Goal: Transaction & Acquisition: Download file/media

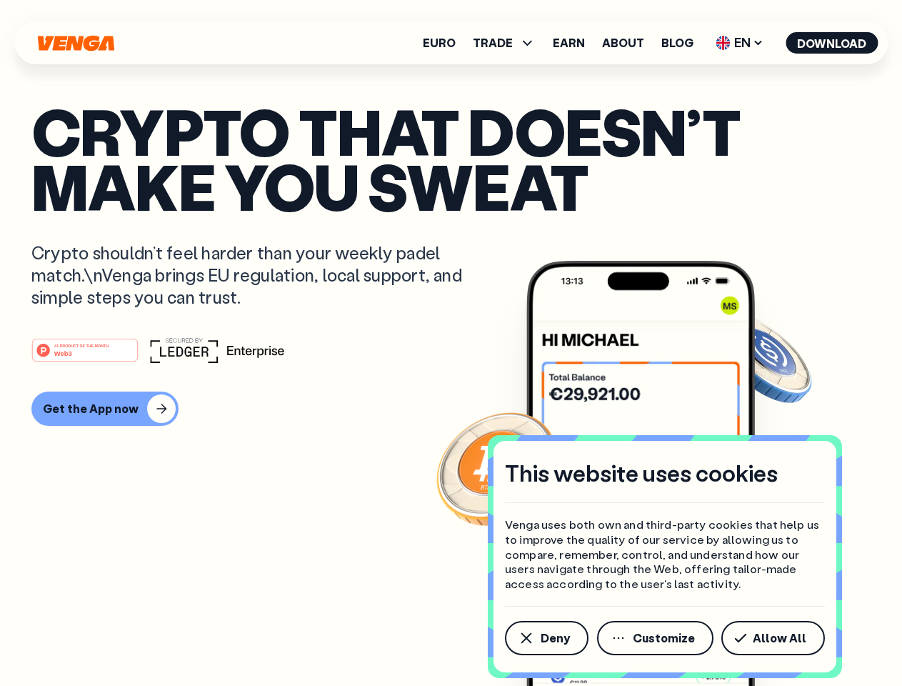
click at [451, 343] on div "#1 PRODUCT OF THE MONTH Web3" at bounding box center [450, 350] width 839 height 26
click at [546, 638] on span "Deny" at bounding box center [555, 637] width 29 height 11
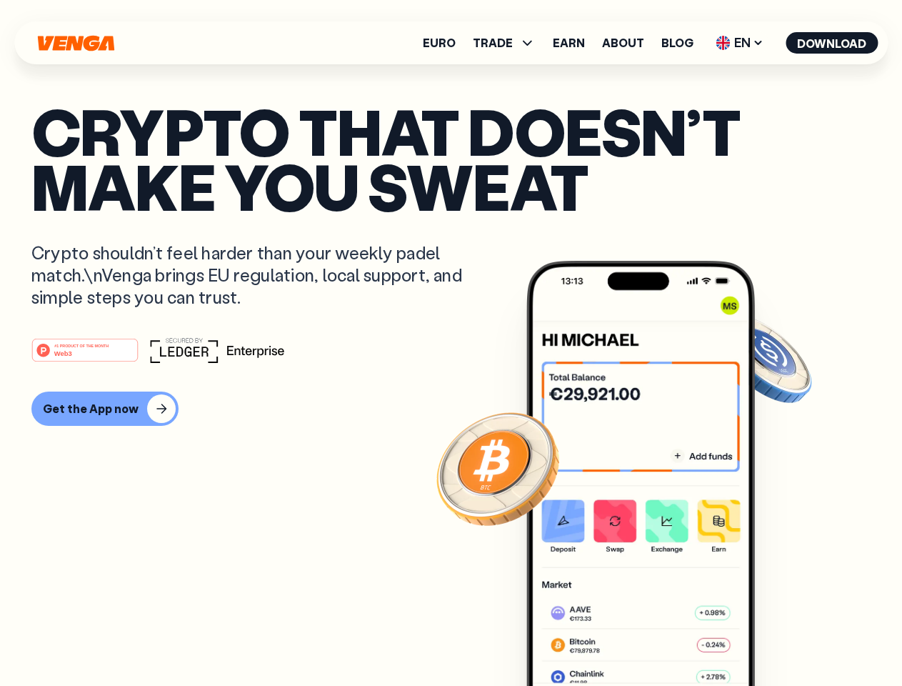
click at [657, 638] on img at bounding box center [641, 500] width 229 height 479
click at [776, 638] on article "Crypto that doesn’t make you sweat Crypto shouldn’t feel harder than your weekl…" at bounding box center [450, 372] width 839 height 536
click at [509, 43] on span "TRADE" at bounding box center [493, 42] width 40 height 11
click at [740, 43] on span "EN" at bounding box center [740, 42] width 58 height 23
click at [832, 43] on button "Download" at bounding box center [832, 42] width 92 height 21
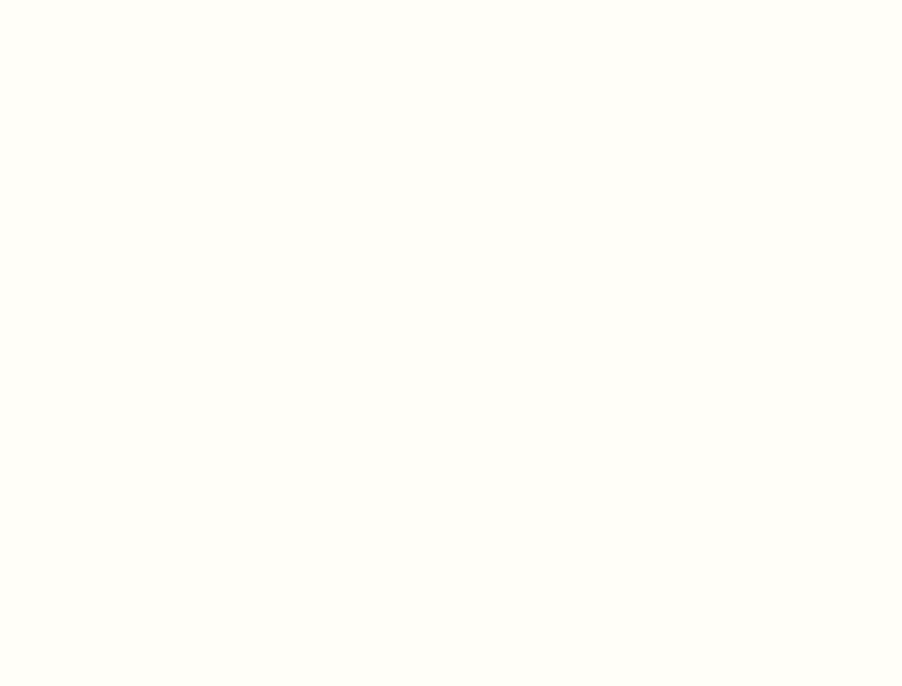
click at [103, 0] on html "This website uses cookies Venga uses both own and third-party cookies that help…" at bounding box center [451, 0] width 902 height 0
click at [87, 0] on html "This website uses cookies Venga uses both own and third-party cookies that help…" at bounding box center [451, 0] width 902 height 0
